Goal: Task Accomplishment & Management: Complete application form

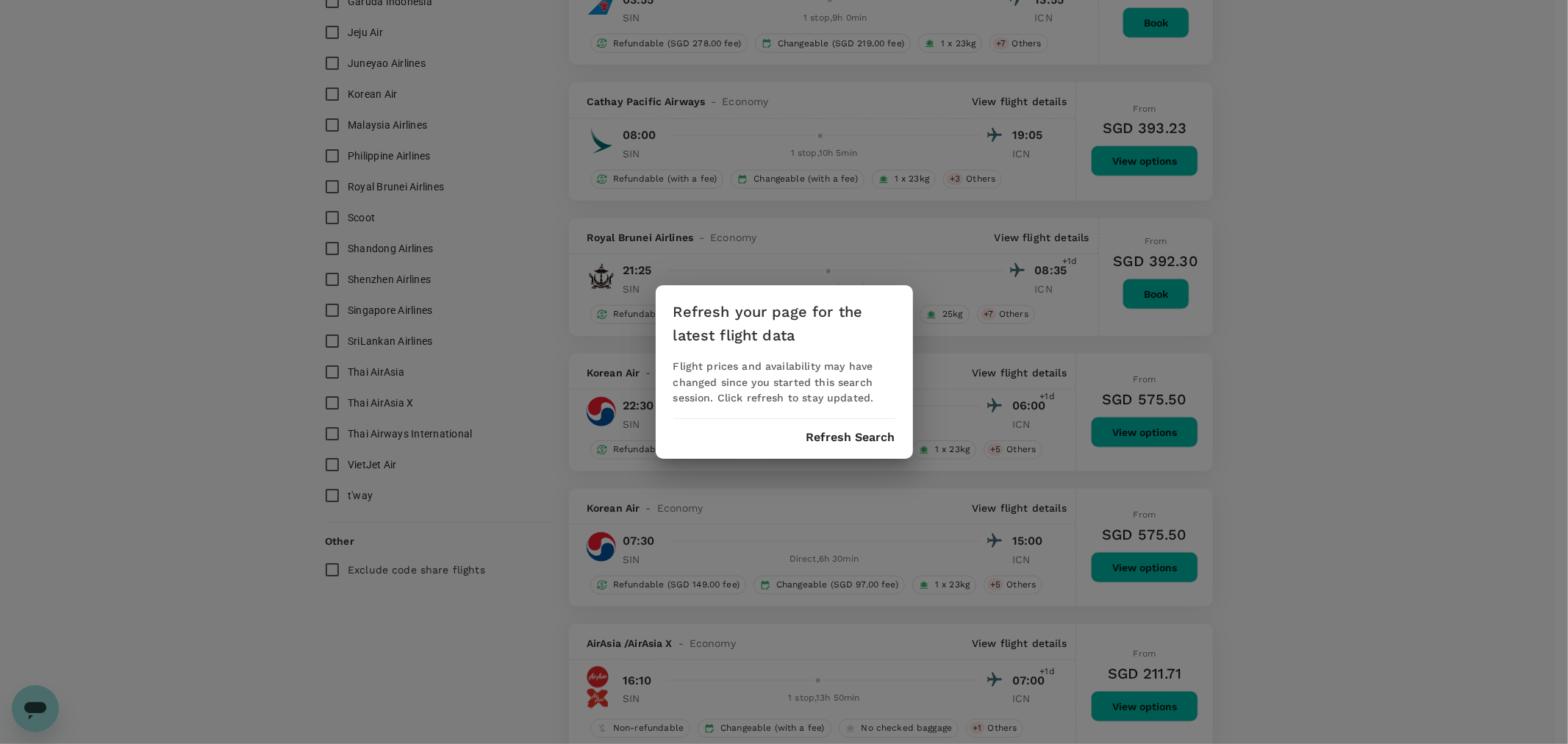
click at [856, 439] on button "Refresh Search" at bounding box center [851, 437] width 89 height 13
click at [210, 282] on div "Refresh your page for the latest flight data Flight prices and availability may…" at bounding box center [784, 372] width 1568 height 744
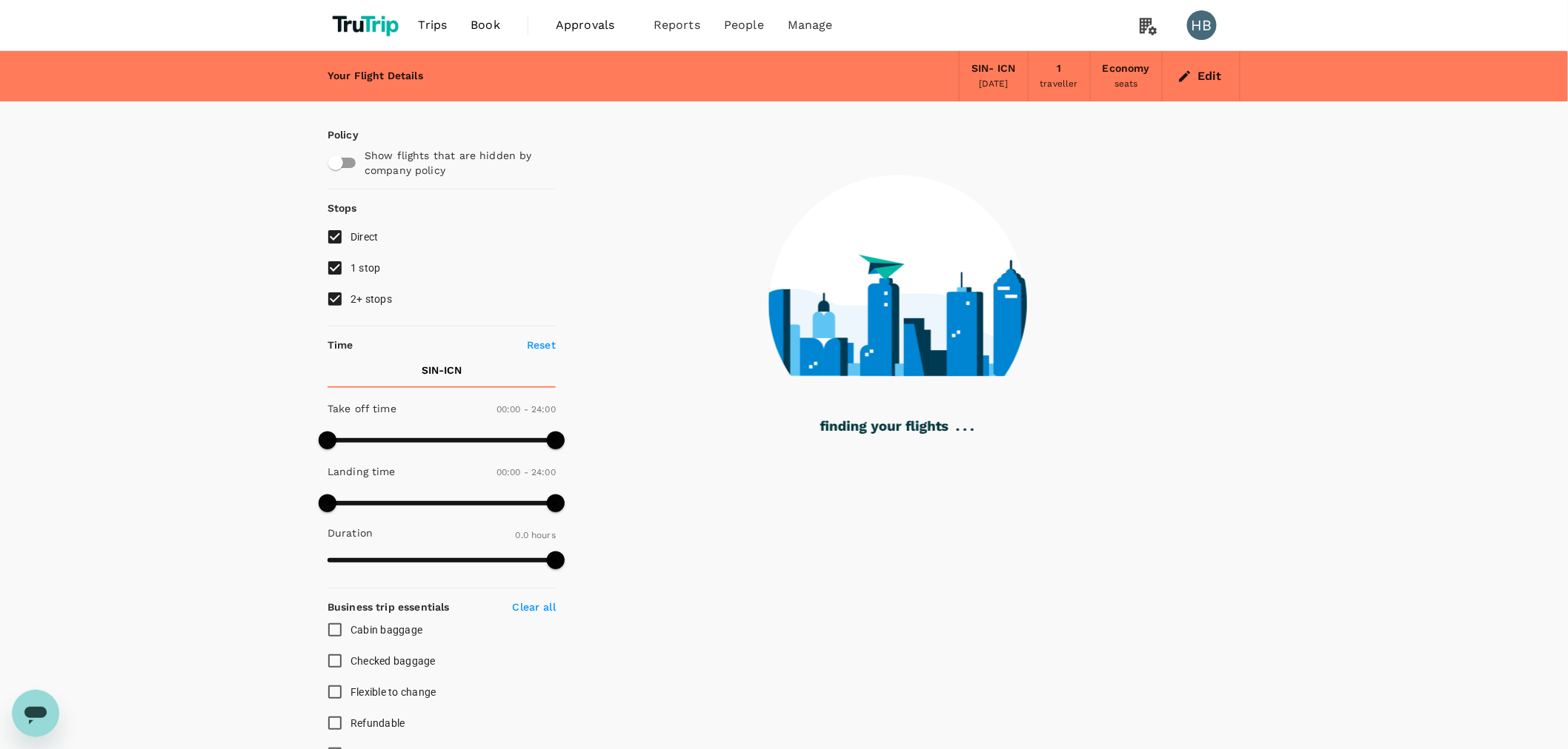
click at [432, 26] on span "Trips" at bounding box center [433, 25] width 29 height 18
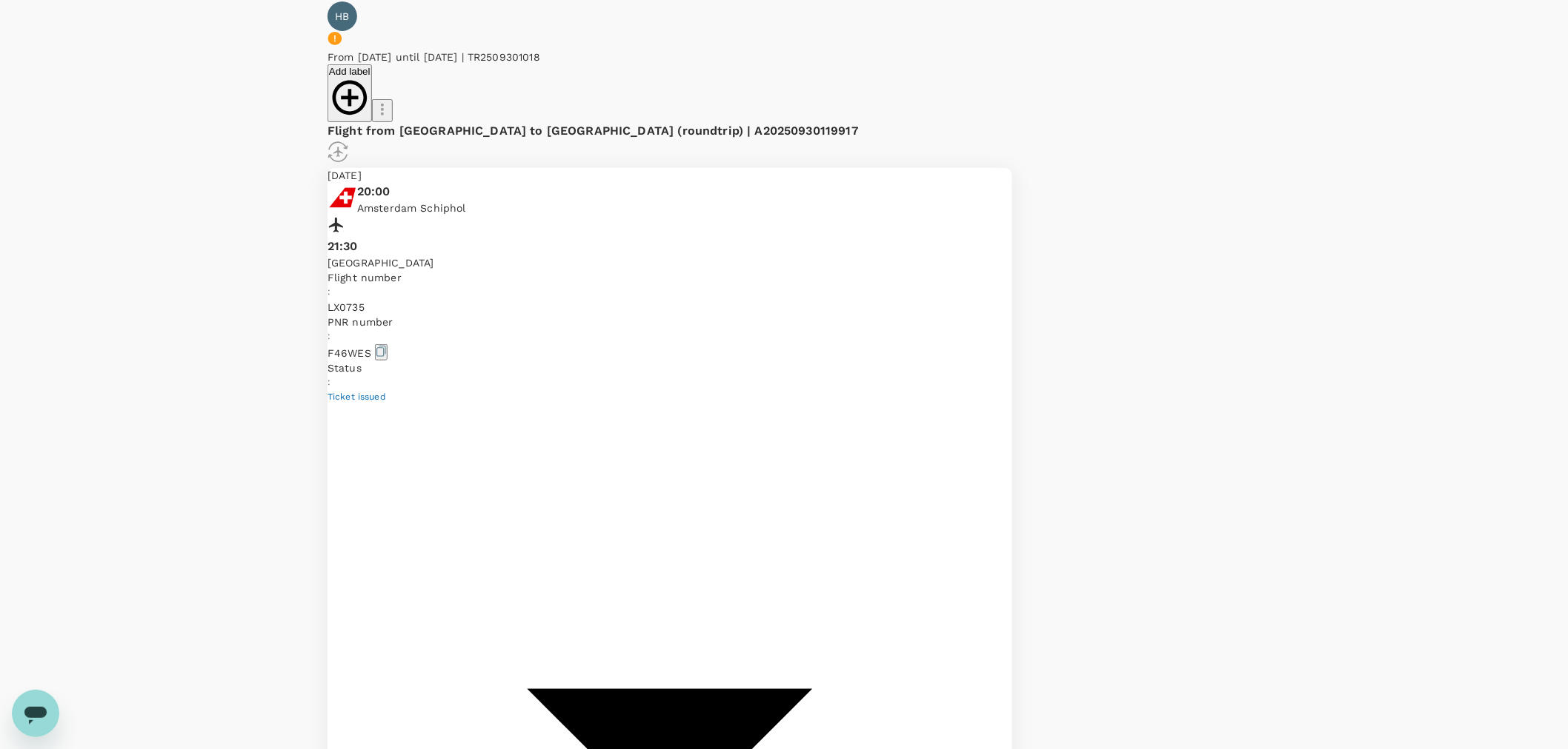
scroll to position [246, 0]
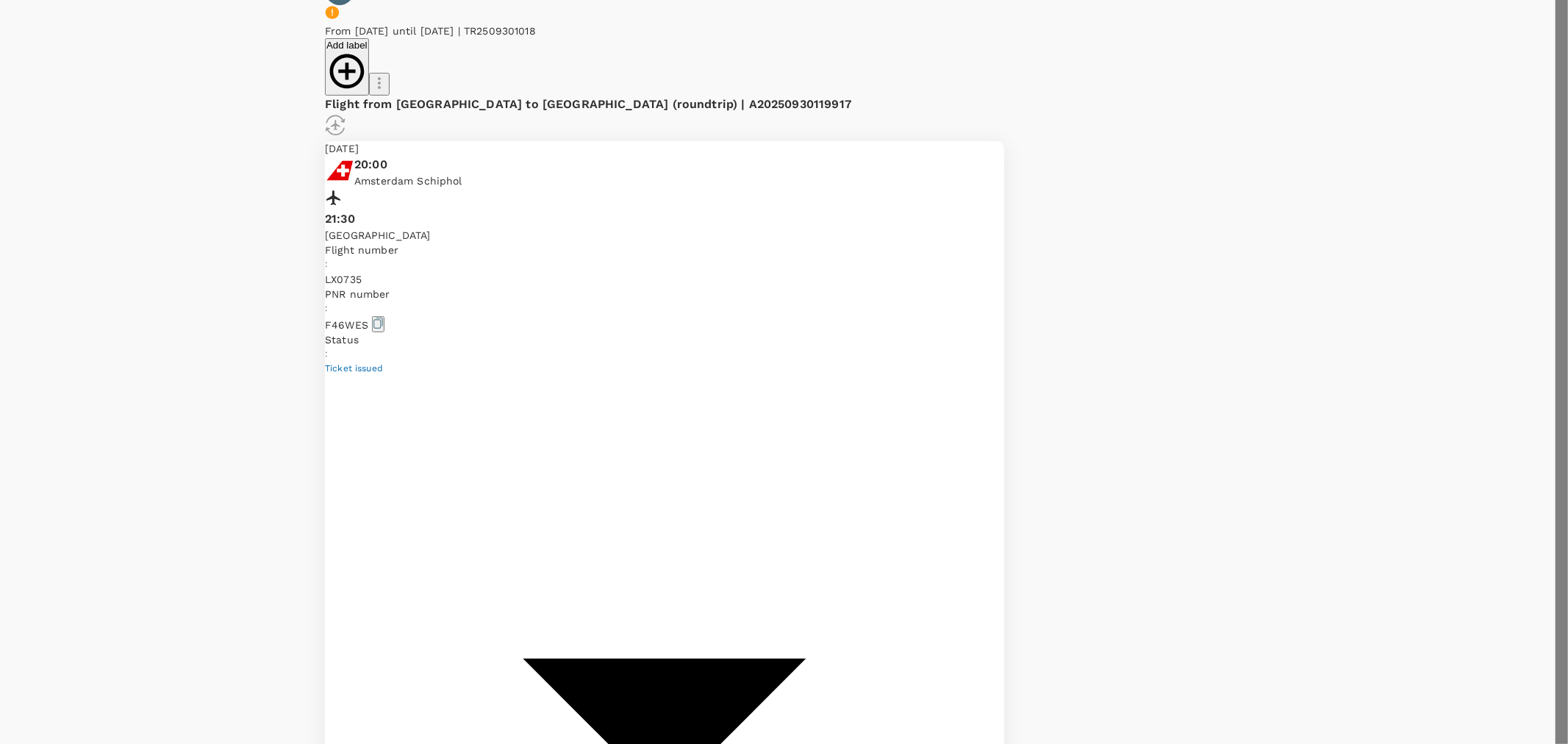
type input "DD/MM/YYYY"
click at [1067, 392] on icon "Next month" at bounding box center [1064, 397] width 5 height 9
click at [1104, 436] on button "7" at bounding box center [1100, 429] width 8 height 14
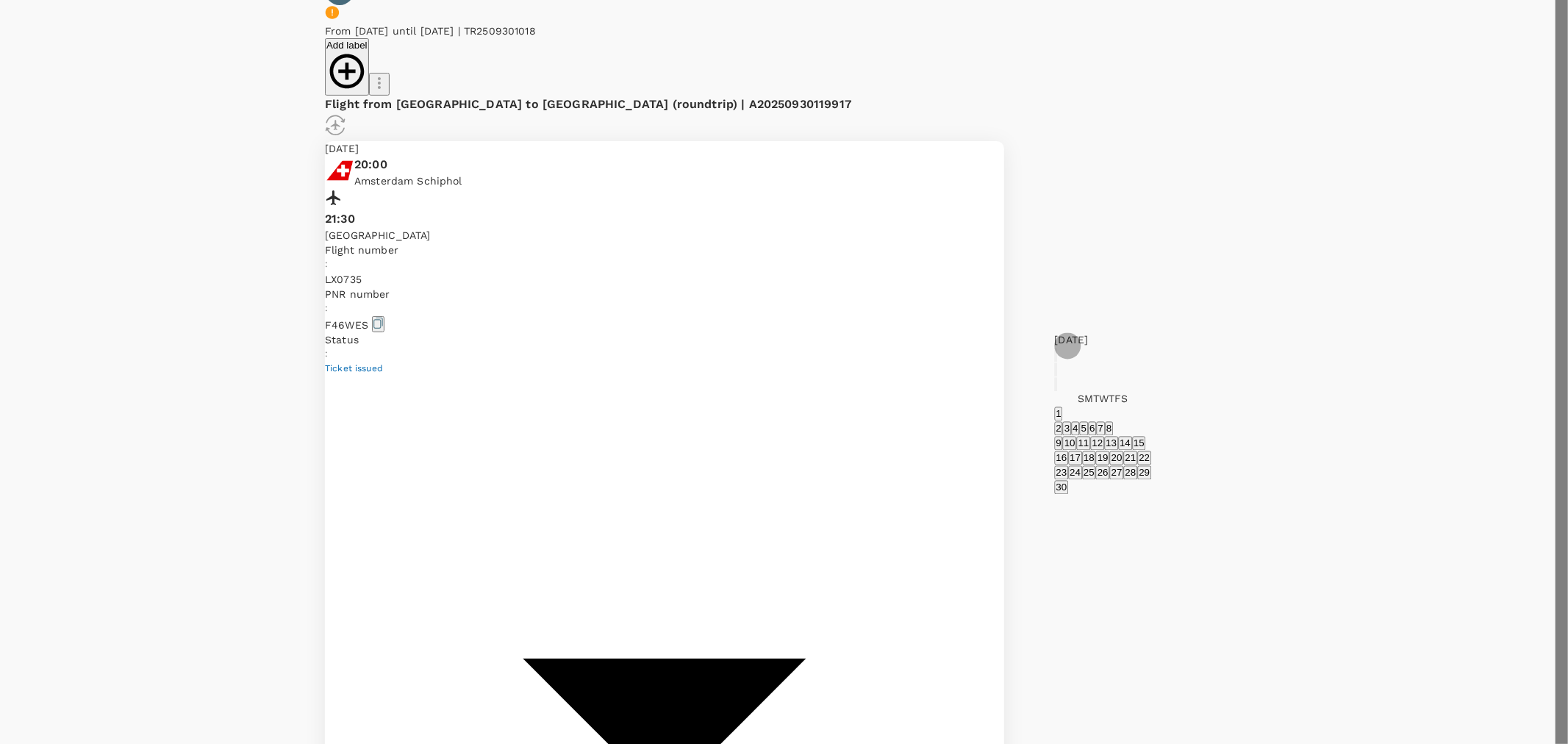
type input "[DATE]"
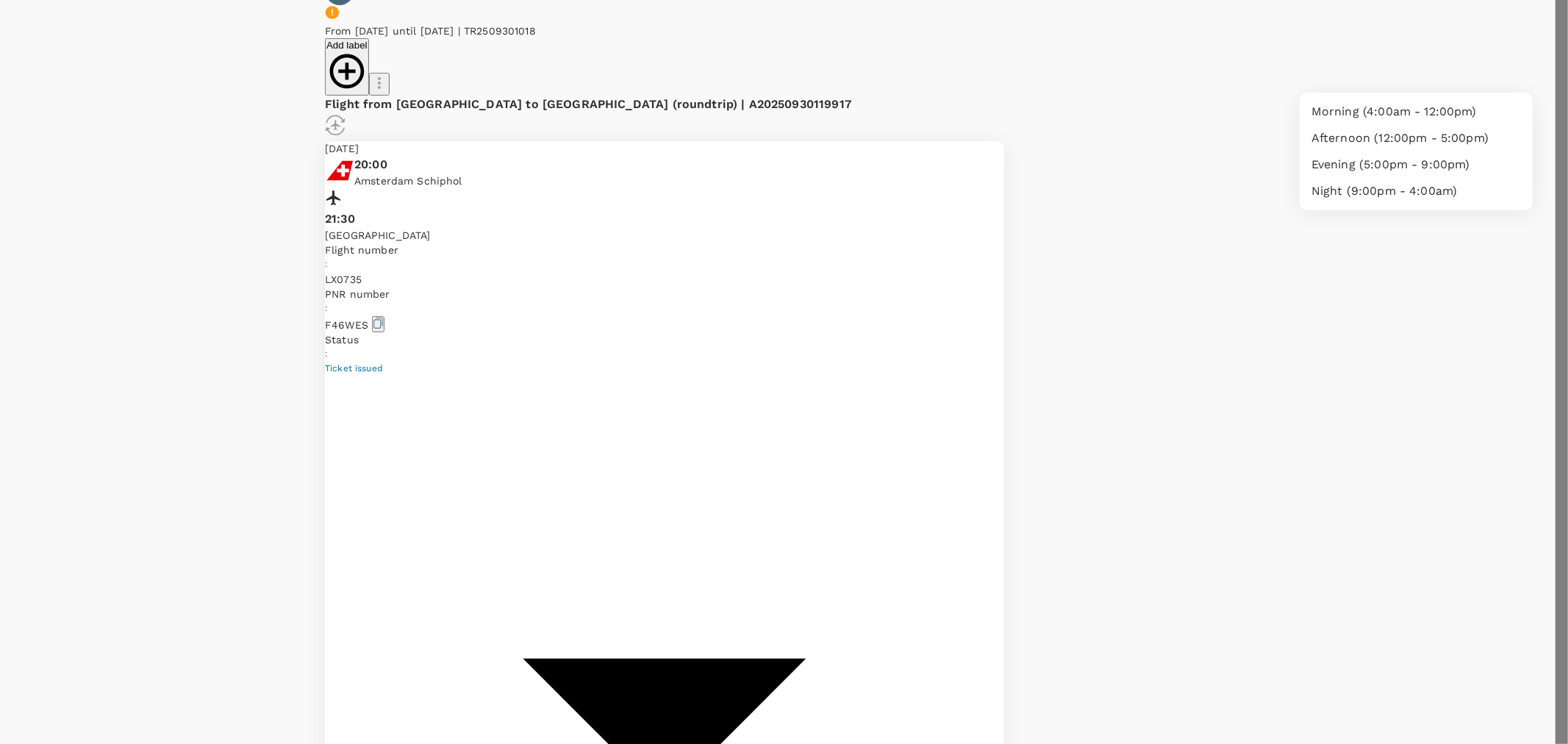
click at [1361, 125] on li "Morning (4:00am - 12:00pm)" at bounding box center [1416, 111] width 233 height 26
type input "04:00-12:00"
type textarea "Can you book me on the same flight on the [DATE] (00:05)"
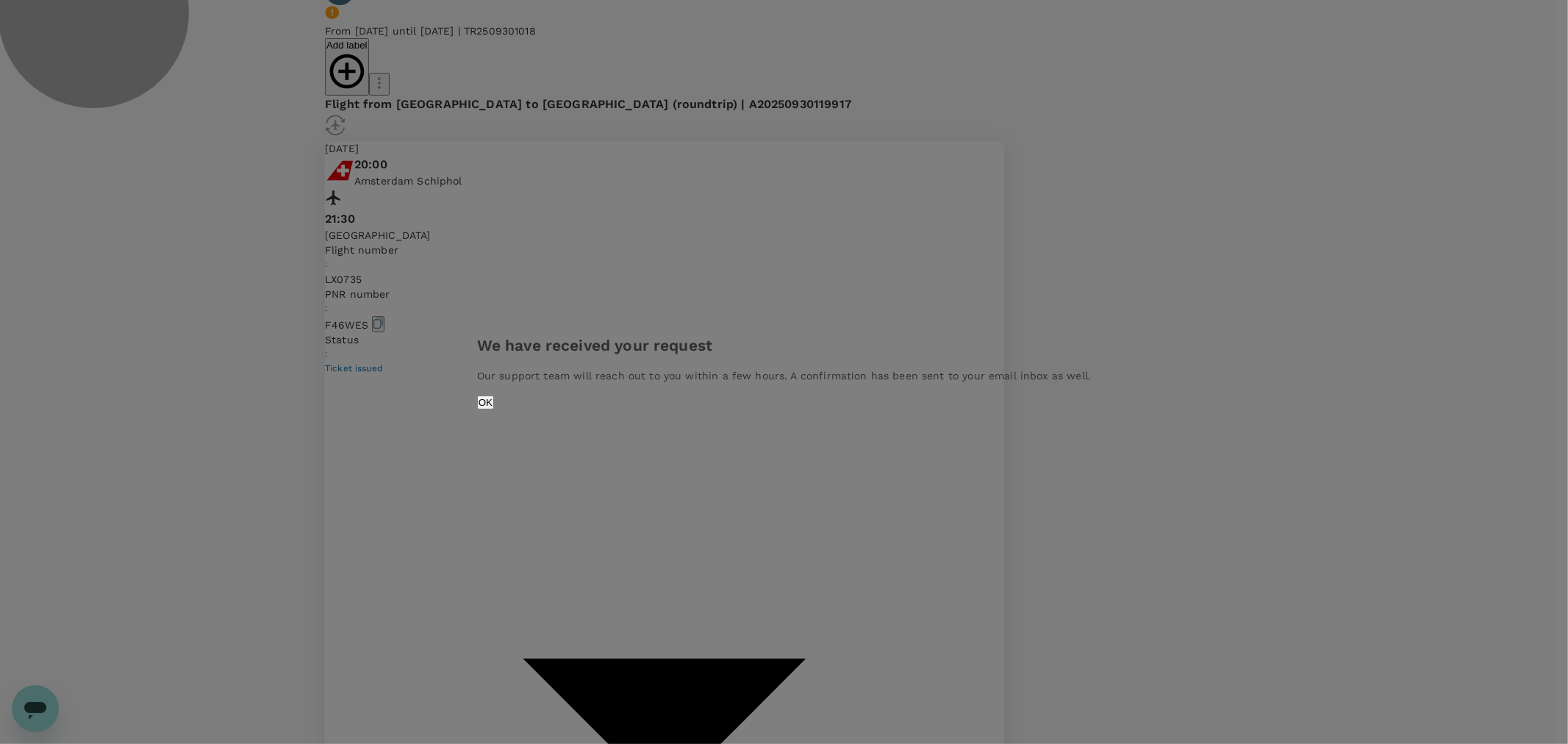
click at [494, 409] on button "OK" at bounding box center [485, 403] width 17 height 14
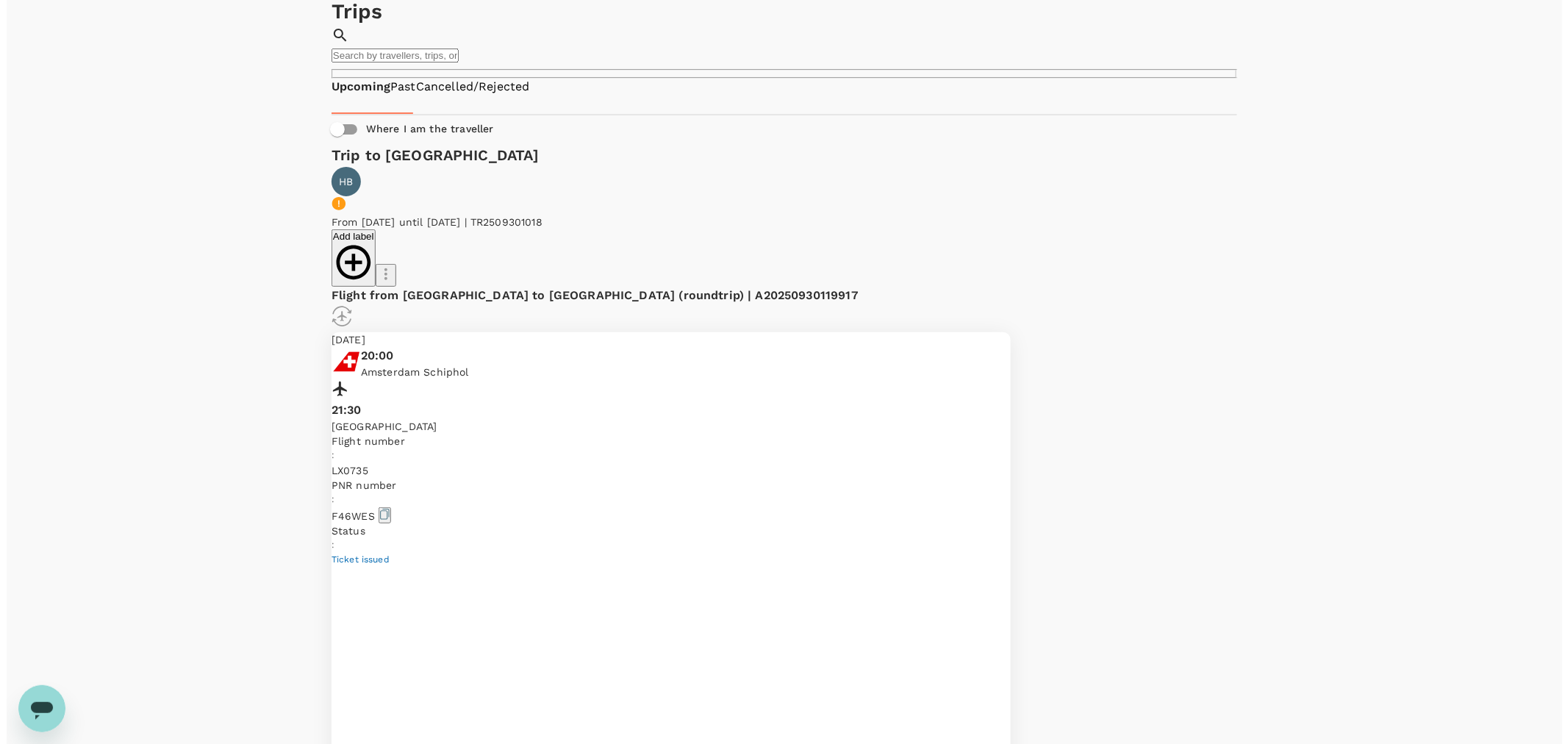
scroll to position [82, 0]
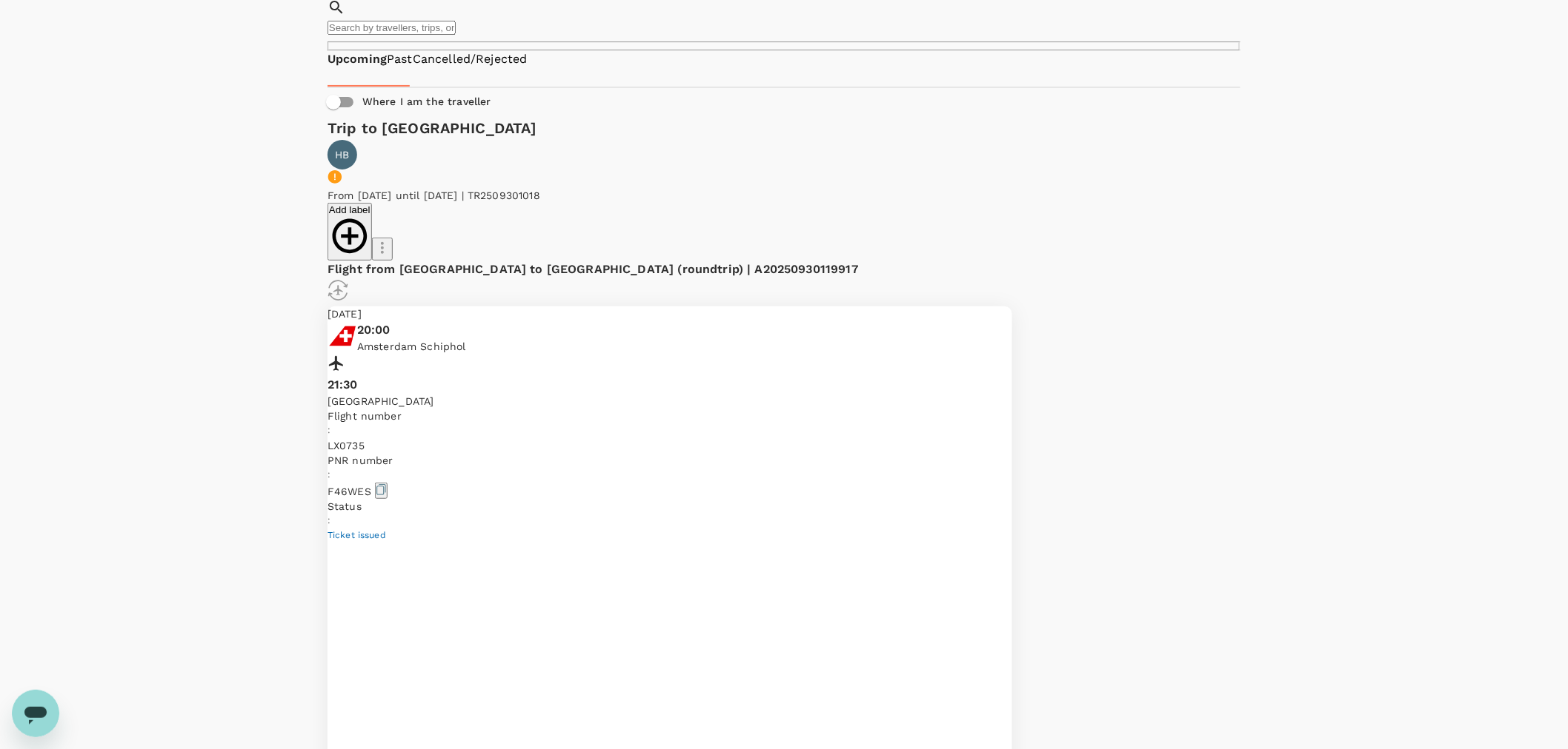
click at [1176, 228] on li "Change travel dates" at bounding box center [1121, 215] width 166 height 26
